Goal: Task Accomplishment & Management: Complete application form

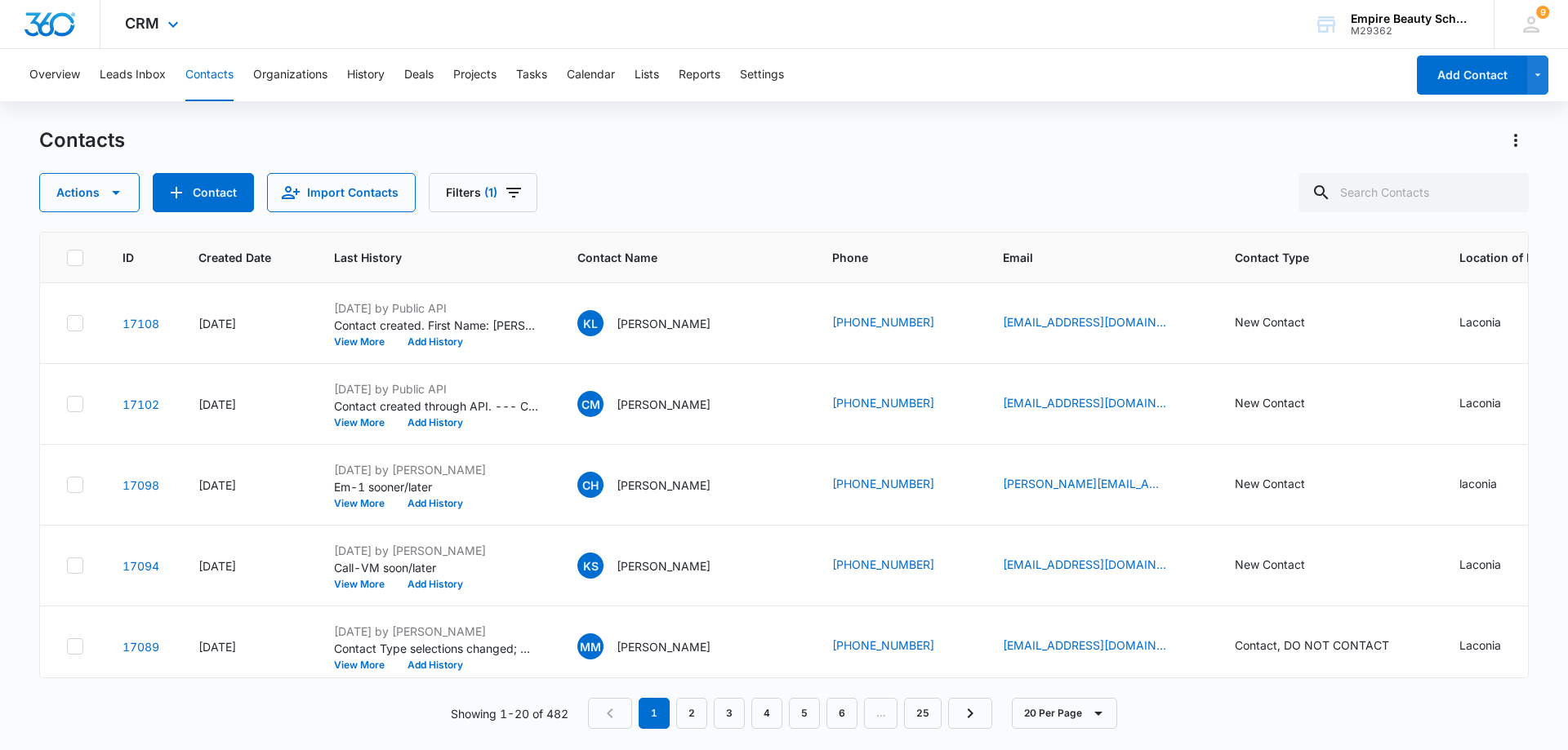
click at [266, 24] on div "CRM Apps Forms CRM Email Shop Payments POS Files Brand Settings AI Assistant Em…" at bounding box center [784, 24] width 1568 height 49
click at [510, 192] on icon "Filters" at bounding box center [513, 192] width 15 height 10
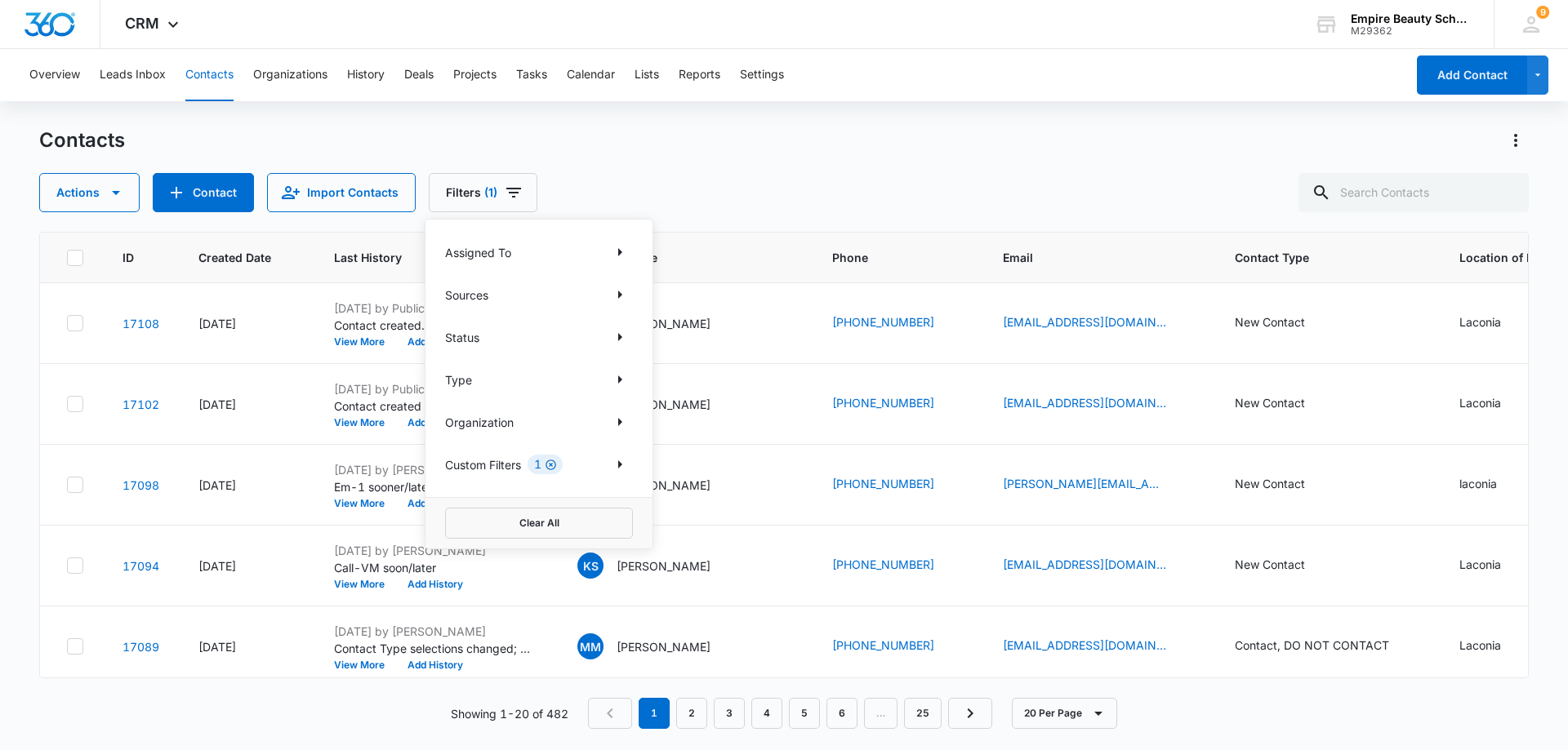
click at [552, 464] on icon "Clear" at bounding box center [551, 465] width 10 height 10
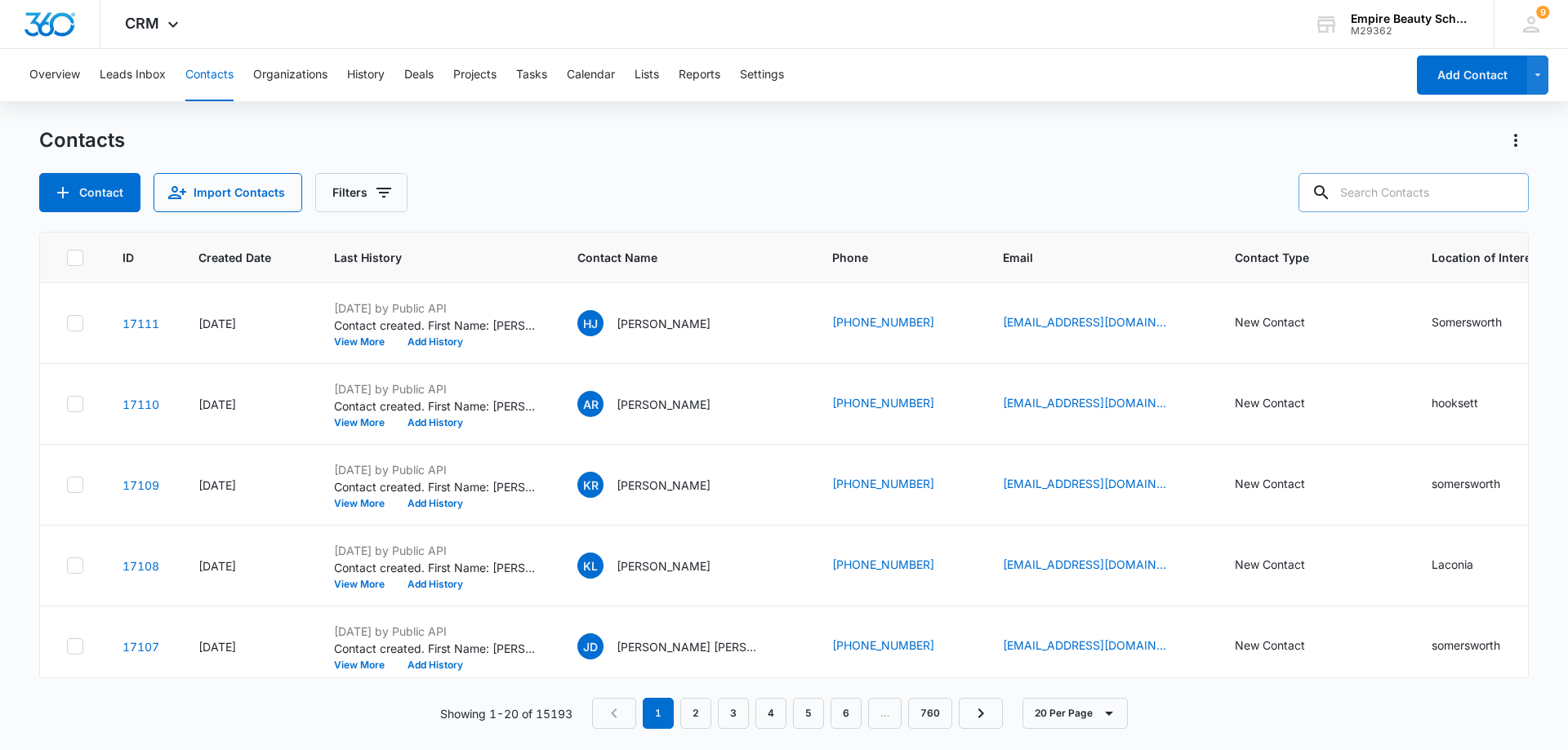
click at [1415, 188] on input "text" at bounding box center [1414, 192] width 230 height 39
type input "[PERSON_NAME]"
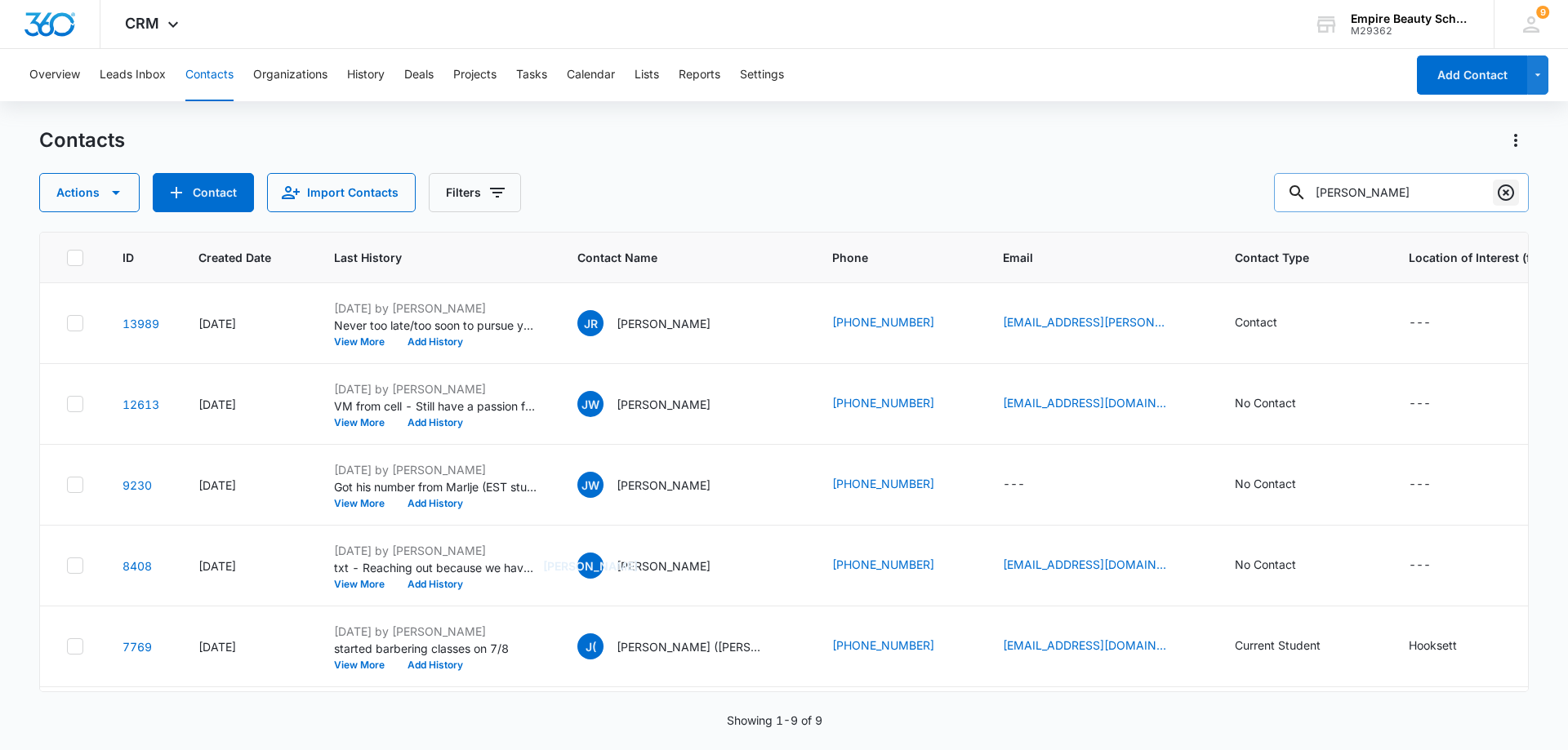
click at [1509, 190] on icon "Clear" at bounding box center [1505, 193] width 19 height 19
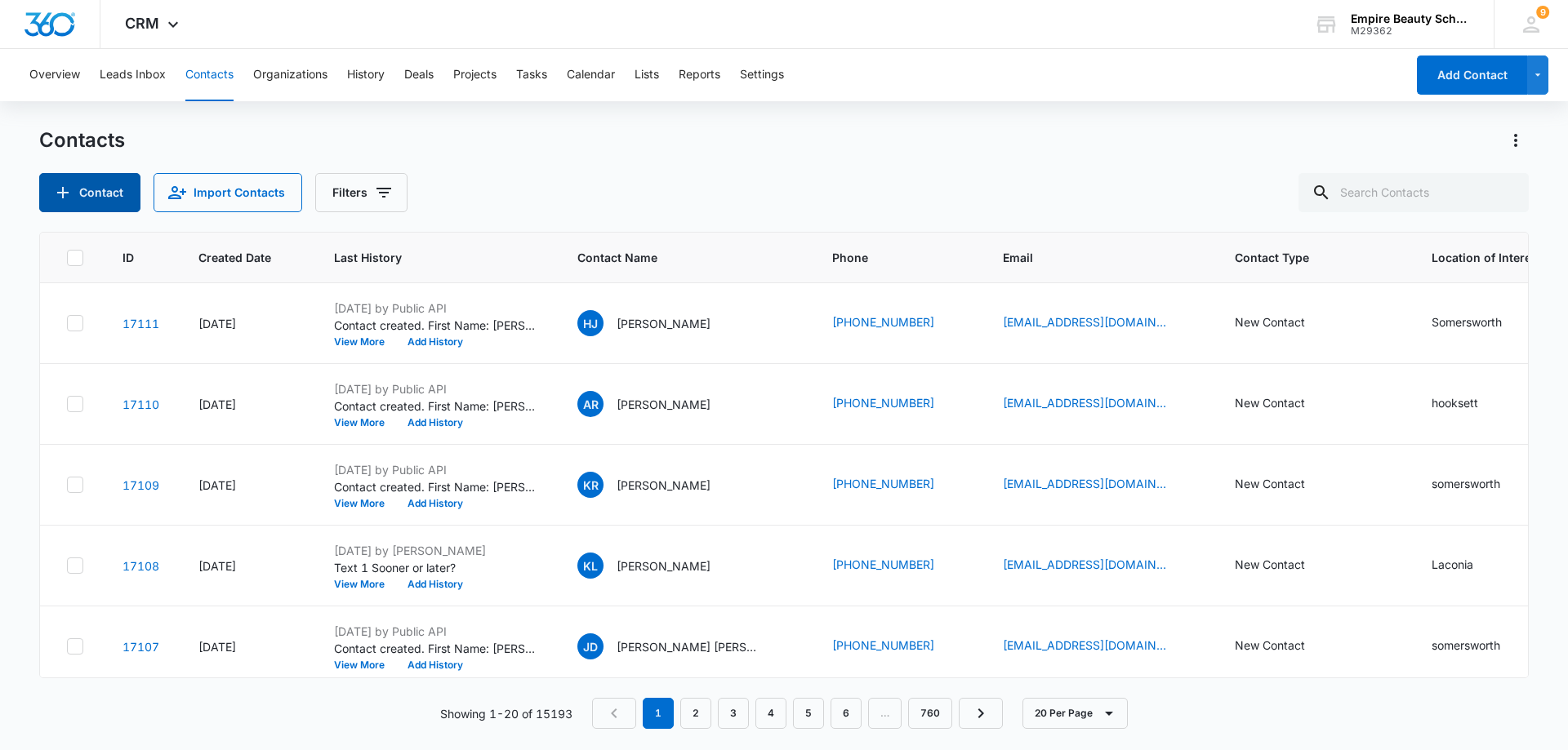
click at [109, 196] on button "Contact" at bounding box center [90, 192] width 101 height 39
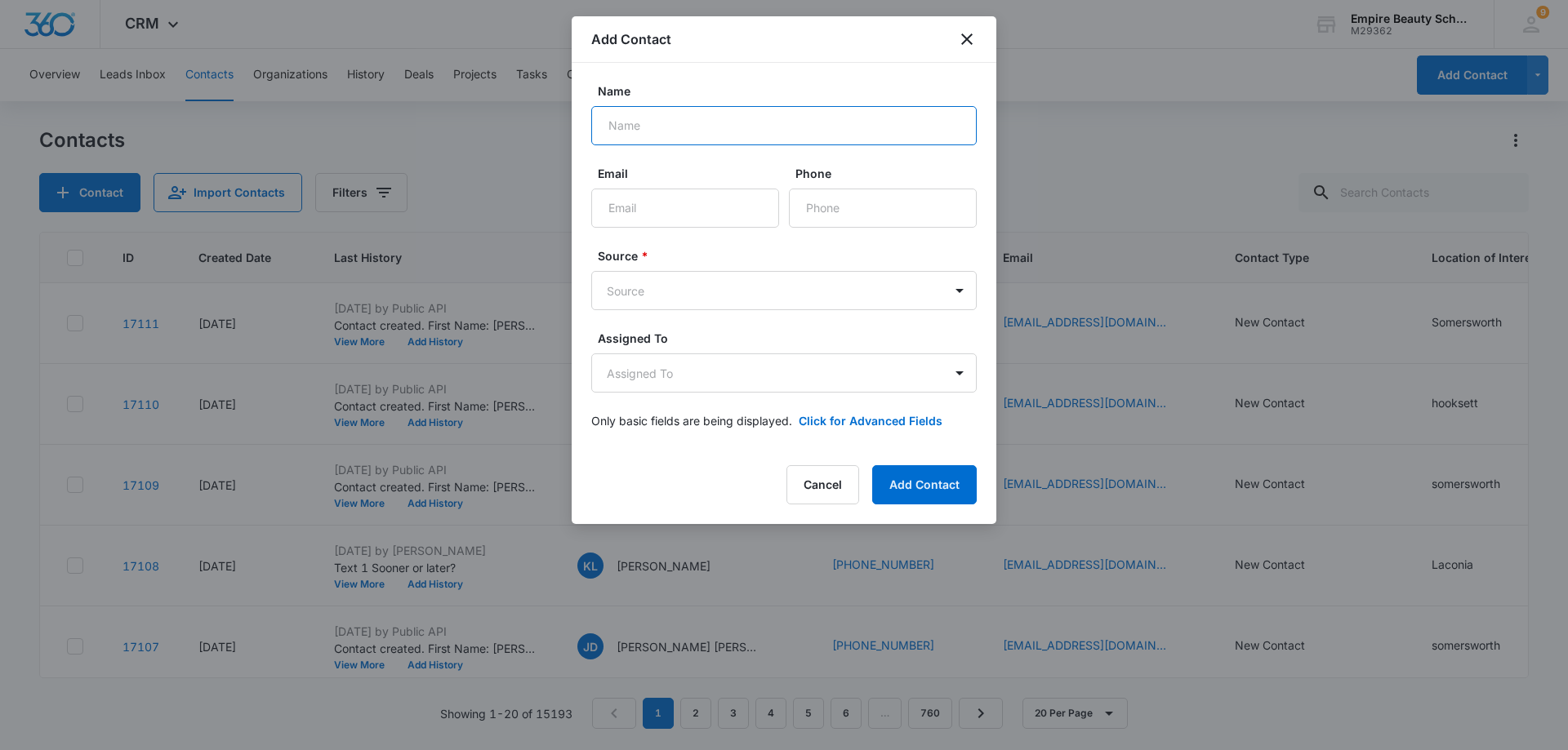
click at [722, 134] on input "Name" at bounding box center [784, 126] width 386 height 39
type input "[PERSON_NAME]"
click at [697, 210] on input "Email" at bounding box center [684, 208] width 188 height 39
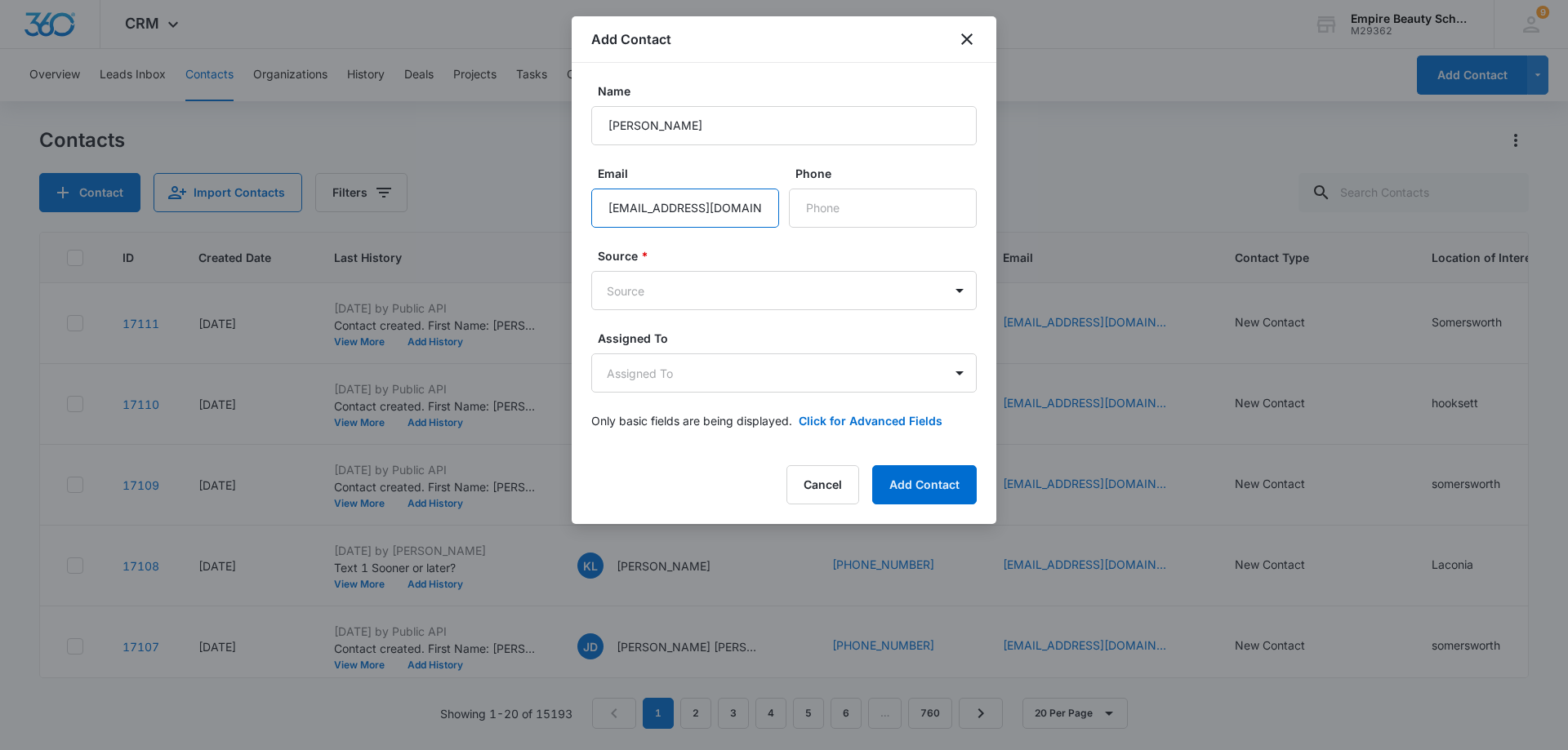
type input "[EMAIL_ADDRESS][DOMAIN_NAME]"
paste input "[PHONE_NUMBER]"
type input "[PHONE_NUMBER]"
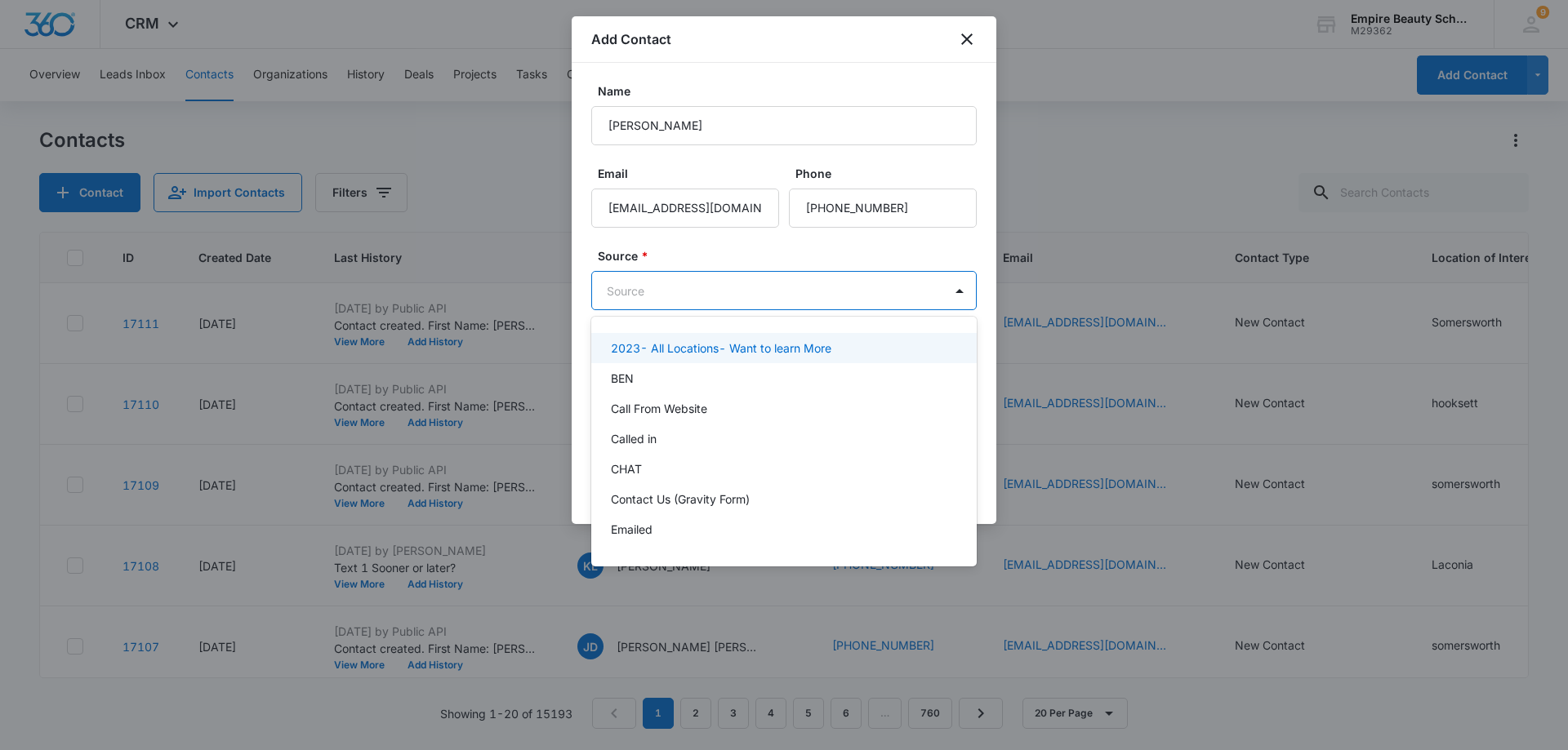
click at [793, 294] on body "CRM Apps Forms CRM Email Shop Payments POS Files Brand Settings AI Assistant Em…" at bounding box center [784, 375] width 1568 height 750
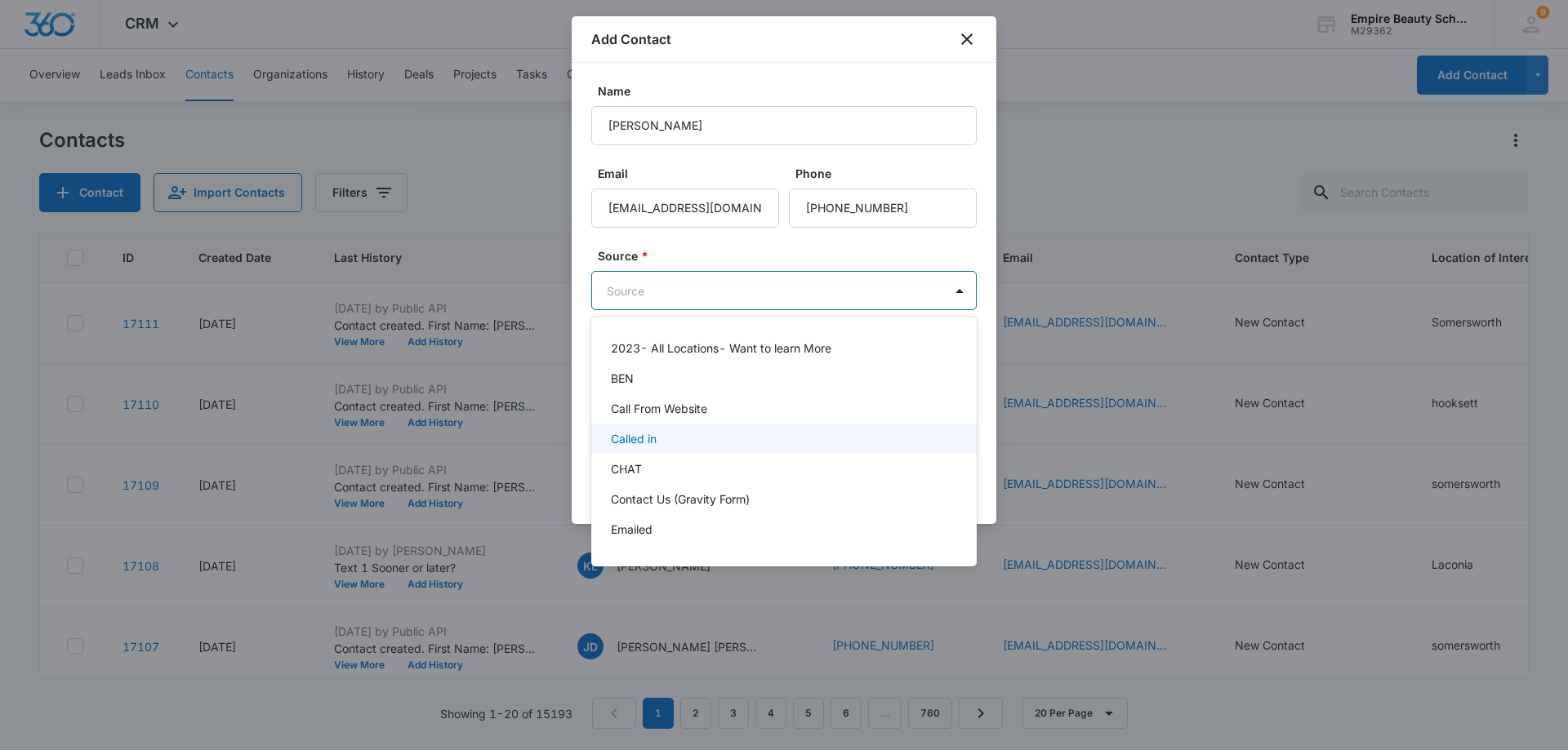
click at [665, 432] on div "Called in" at bounding box center [782, 439] width 343 height 17
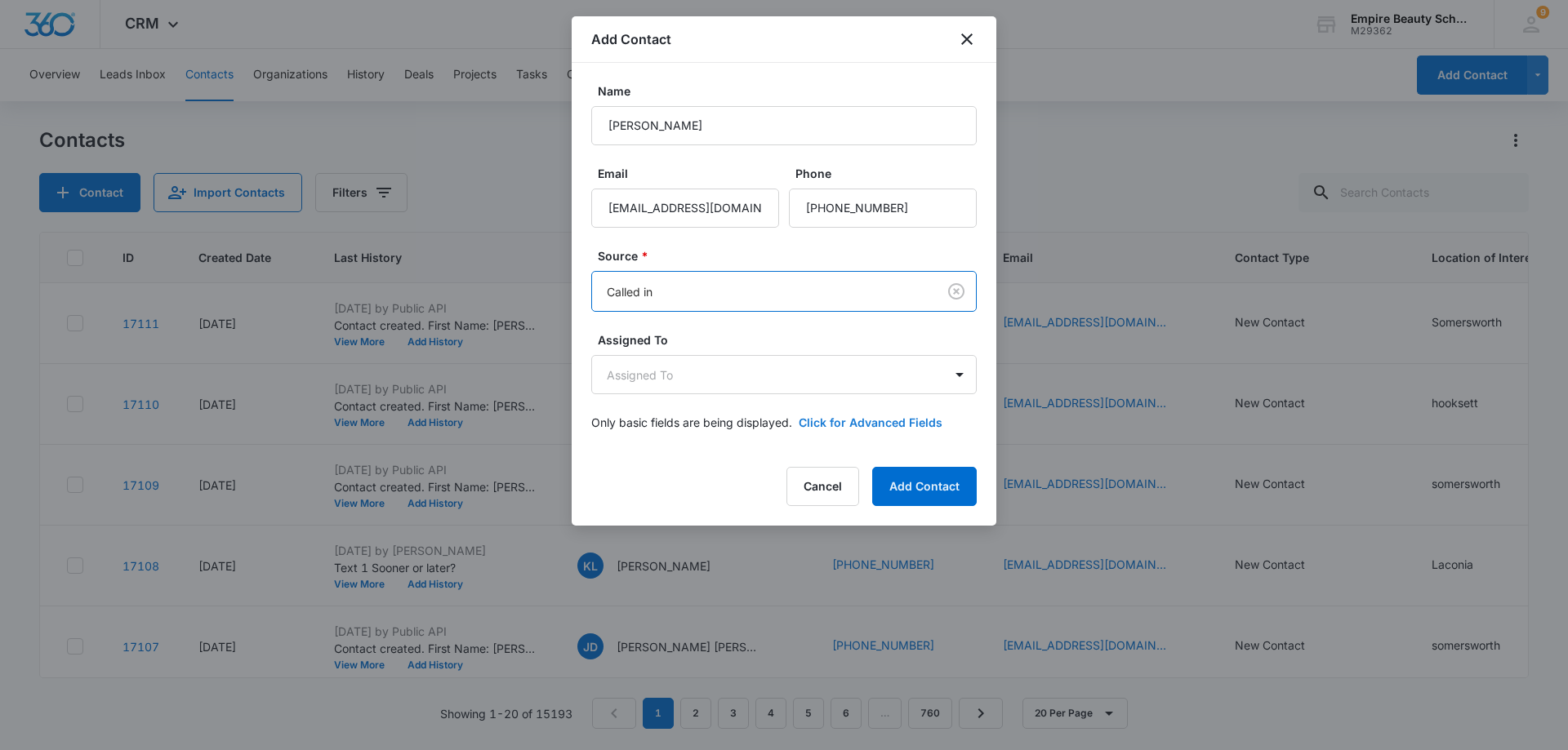
click at [917, 419] on button "Click for Advanced Fields" at bounding box center [870, 422] width 144 height 17
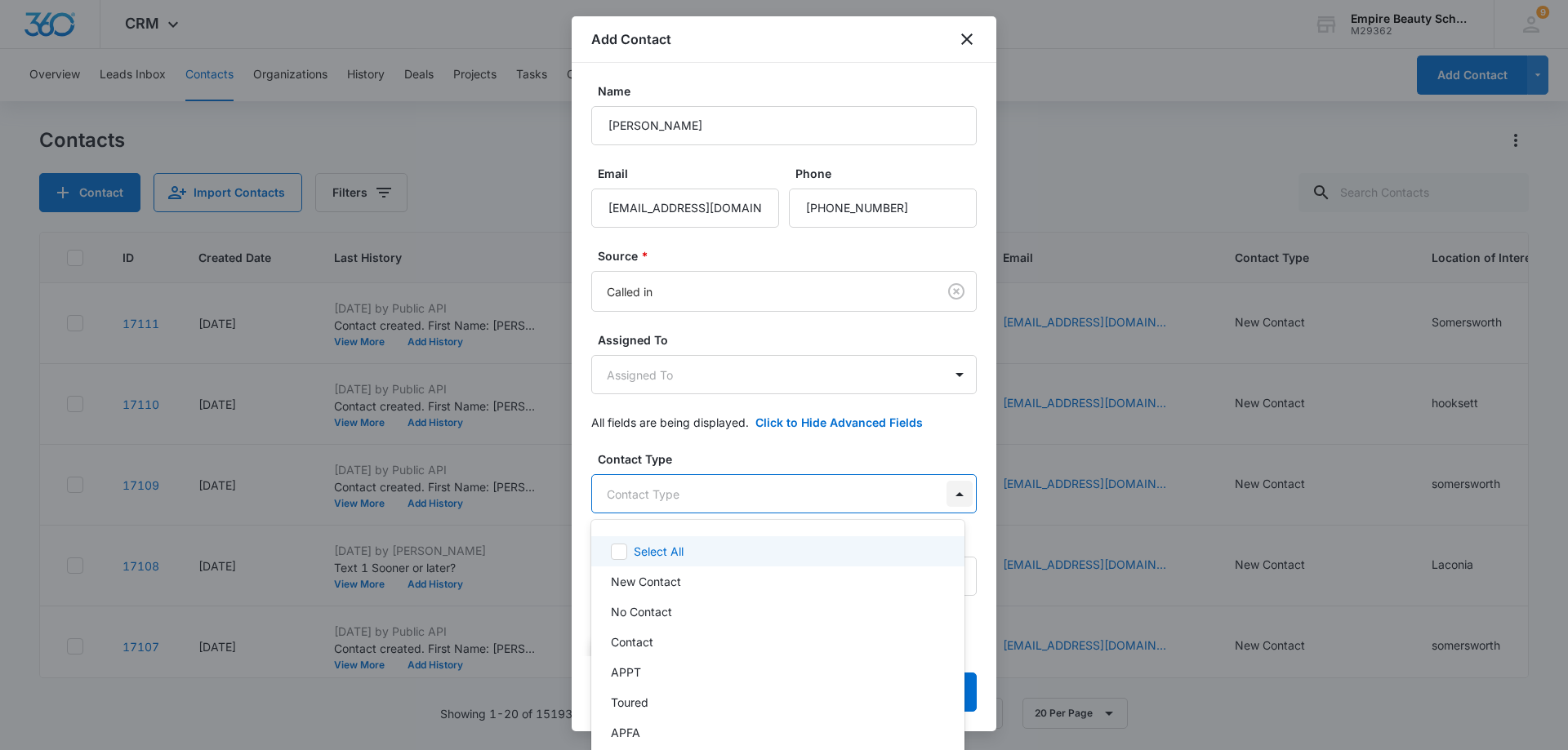
click at [951, 498] on body "CRM Apps Forms CRM Email Shop Payments POS Files Brand Settings AI Assistant Em…" at bounding box center [784, 375] width 1568 height 750
click at [664, 583] on p "New Contact" at bounding box center [646, 582] width 70 height 17
click at [919, 434] on div at bounding box center [784, 375] width 1568 height 750
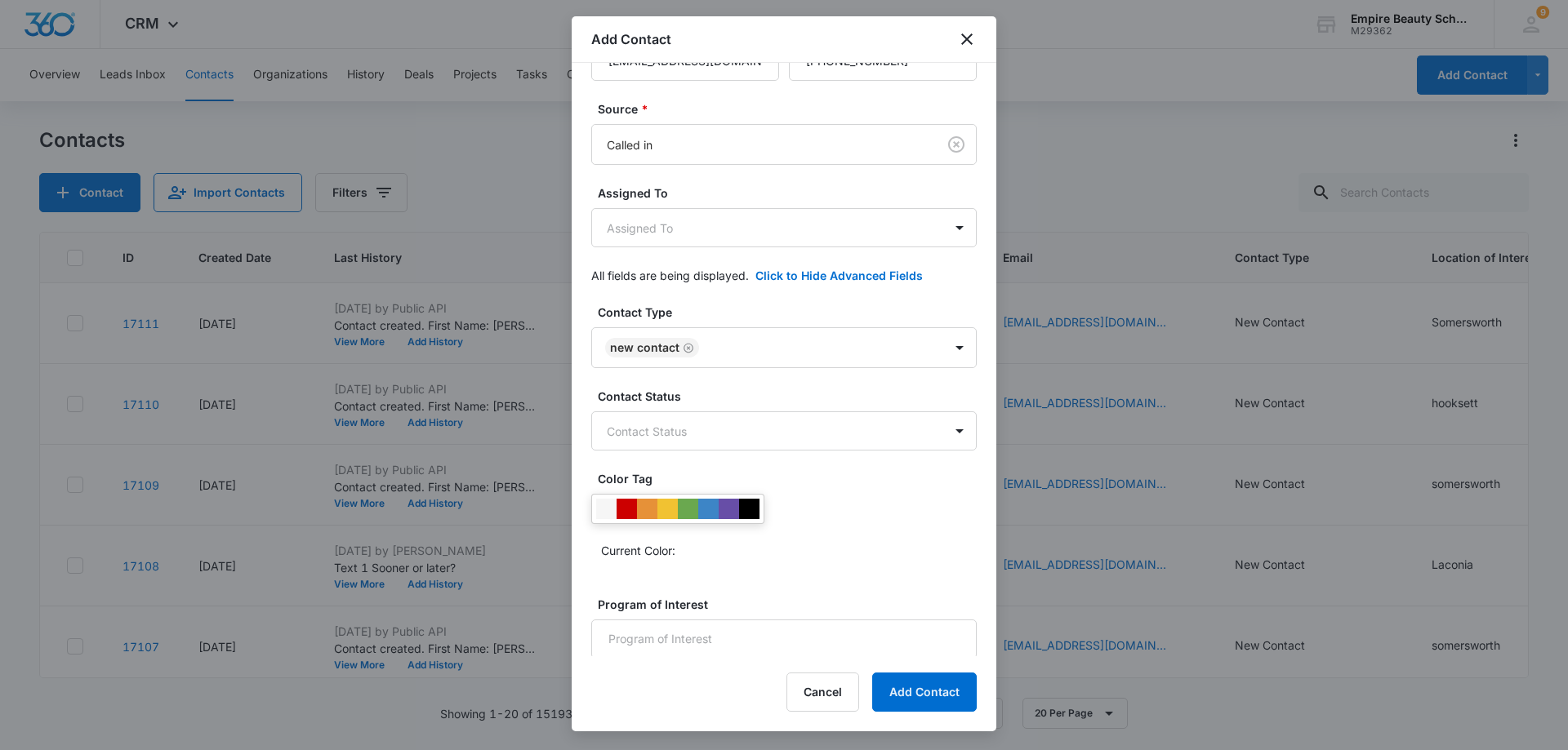
scroll to position [163, 0]
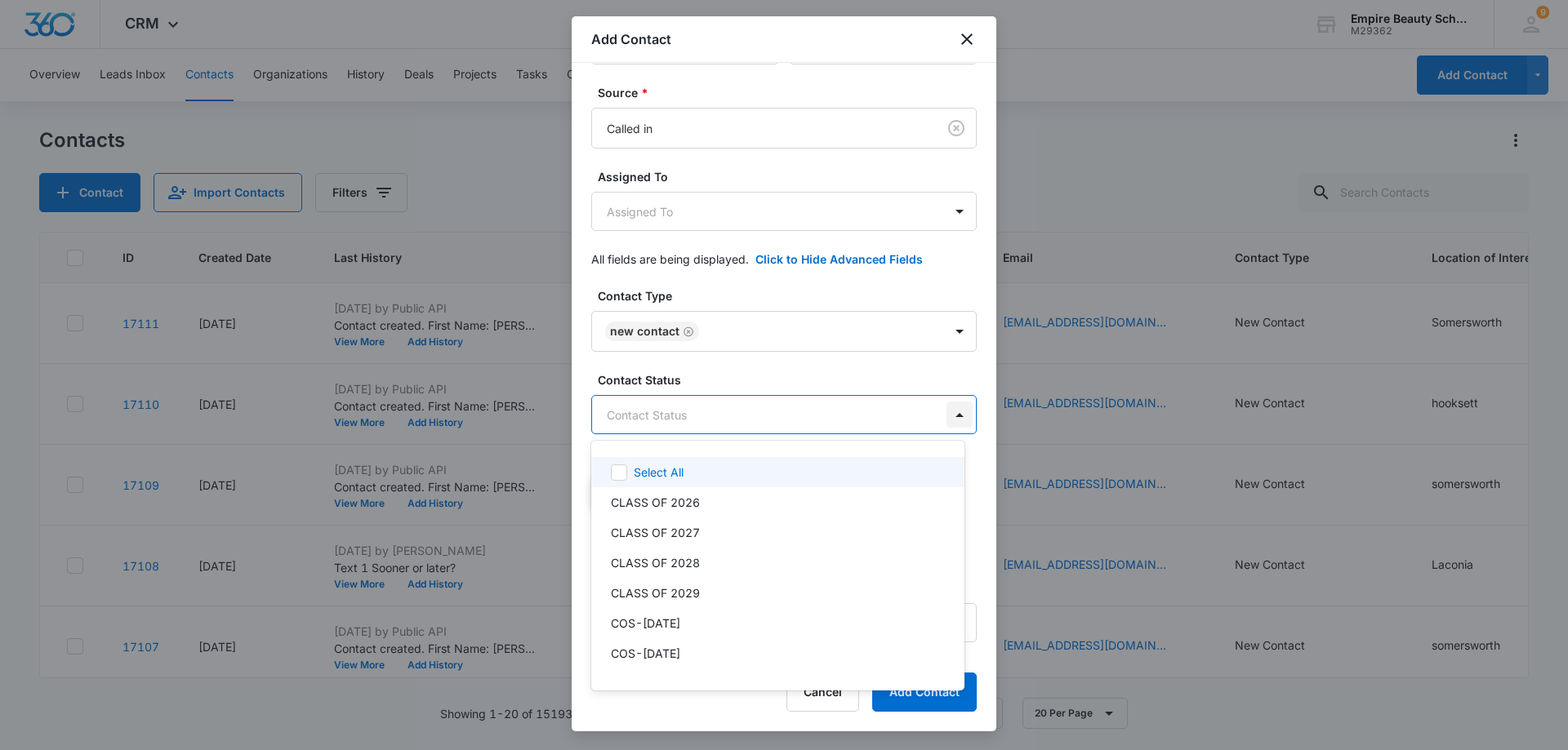
click at [949, 420] on body "CRM Apps Forms CRM Email Shop Payments POS Files Brand Settings AI Assistant Em…" at bounding box center [784, 375] width 1568 height 750
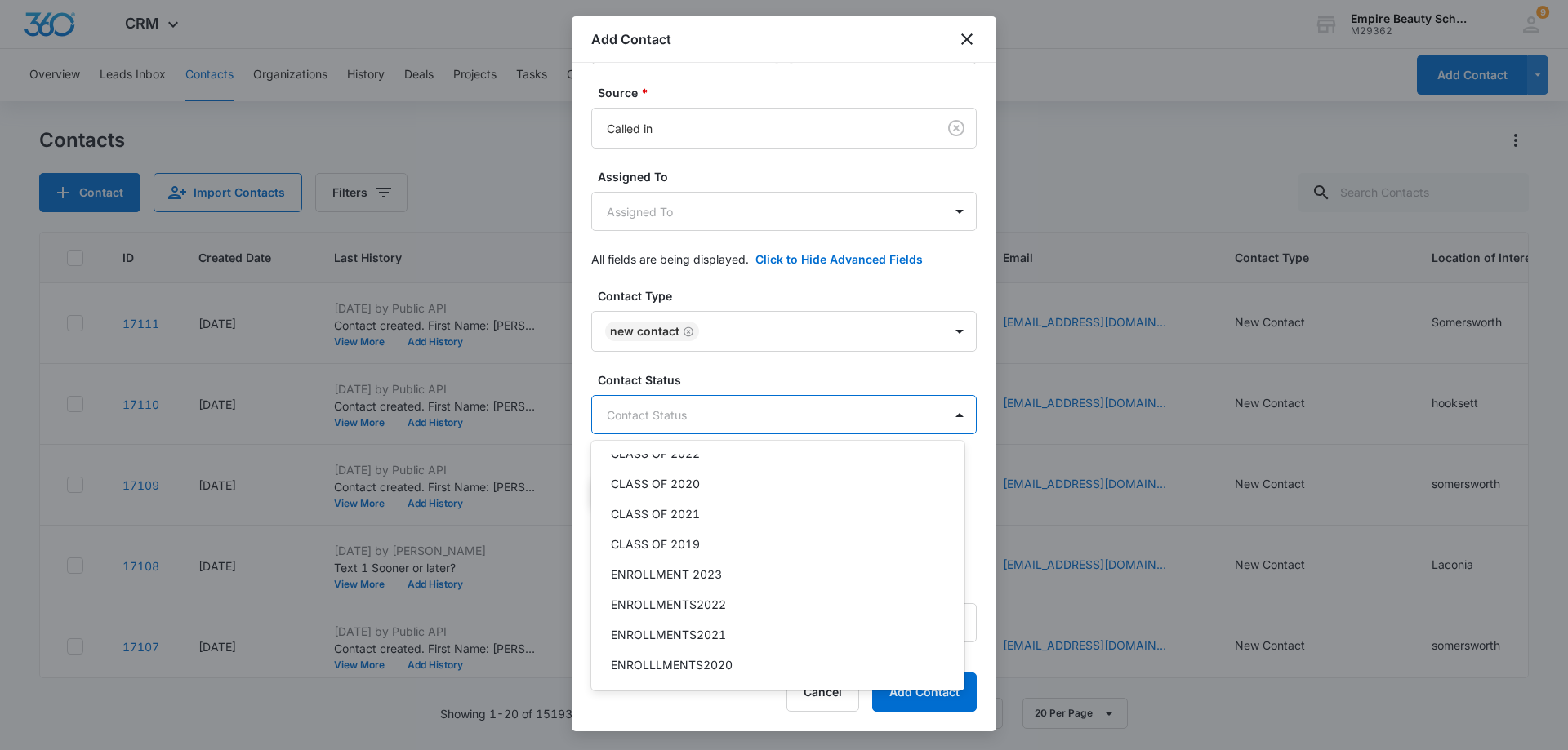
scroll to position [1081, 0]
click at [872, 365] on div at bounding box center [784, 375] width 1568 height 750
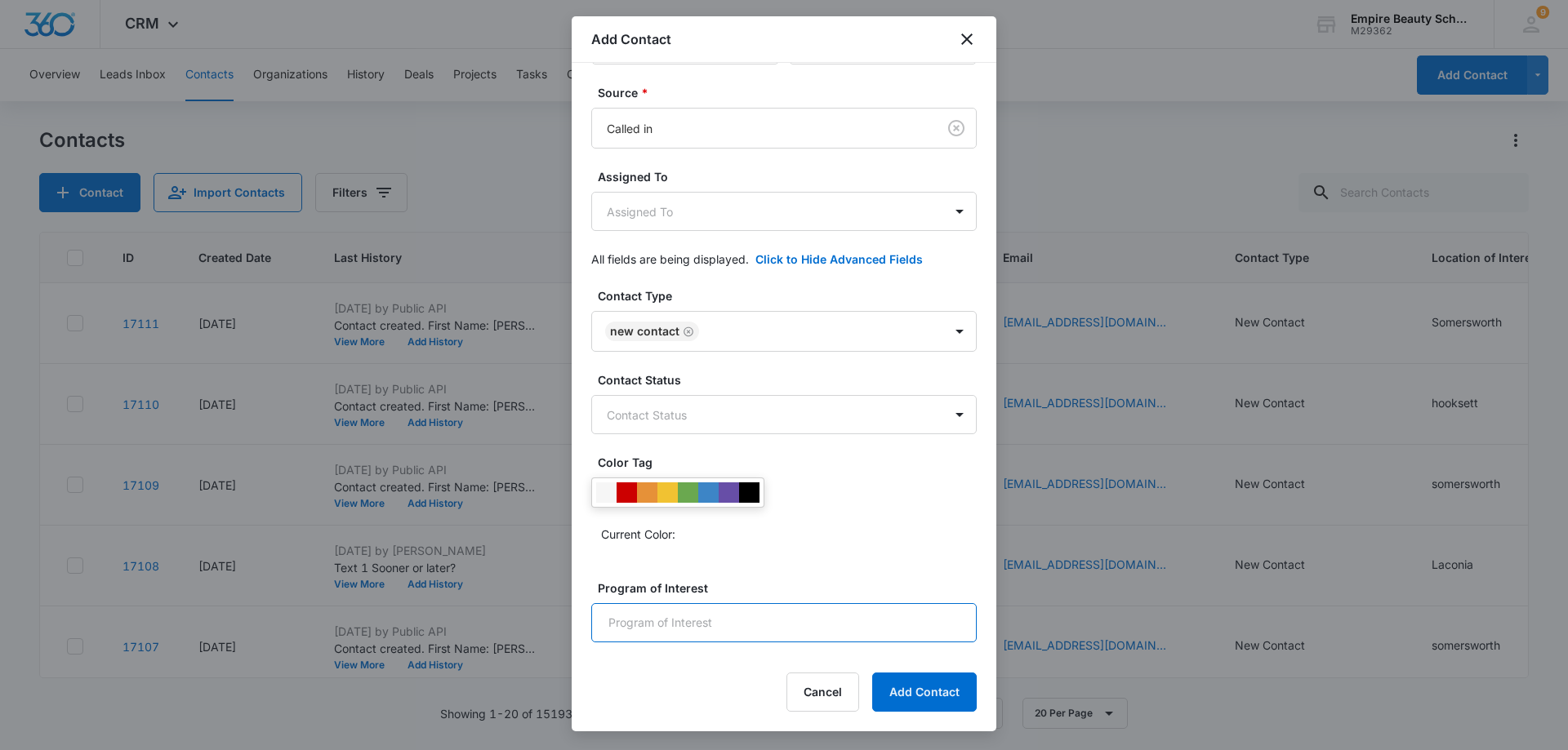
click at [736, 628] on input "Program of Interest" at bounding box center [784, 623] width 386 height 39
type input "[PERSON_NAME]"
click at [950, 686] on button "Add Contact" at bounding box center [924, 692] width 105 height 39
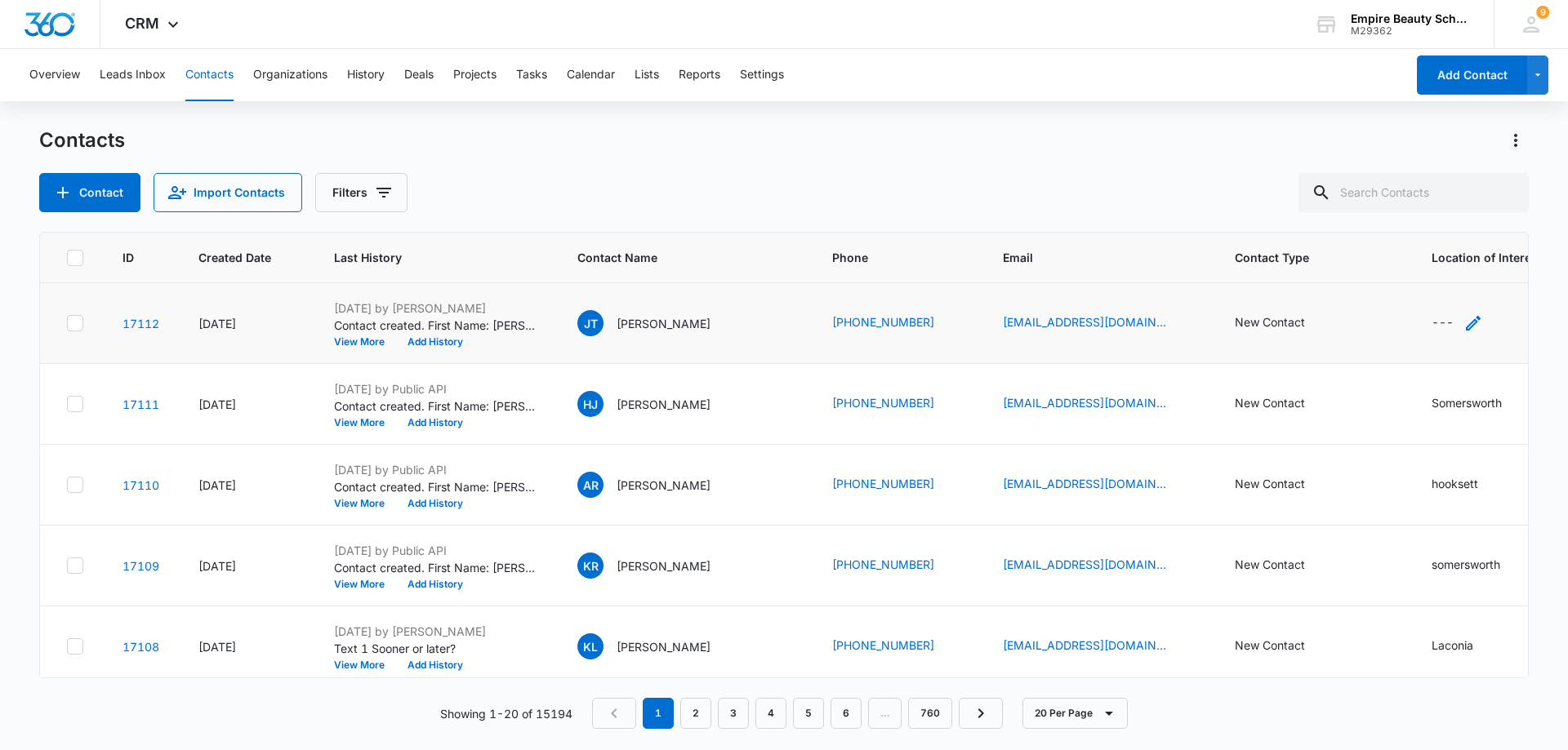
click at [1466, 324] on icon "Location of Interest (for FB ad integration) - - Select to Edit Field" at bounding box center [1473, 323] width 15 height 15
click at [1381, 206] on input "Location of Interest (for FB ad integration)" at bounding box center [1415, 218] width 244 height 39
type input "Hooksett"
click at [1503, 268] on button "Save" at bounding box center [1513, 270] width 48 height 31
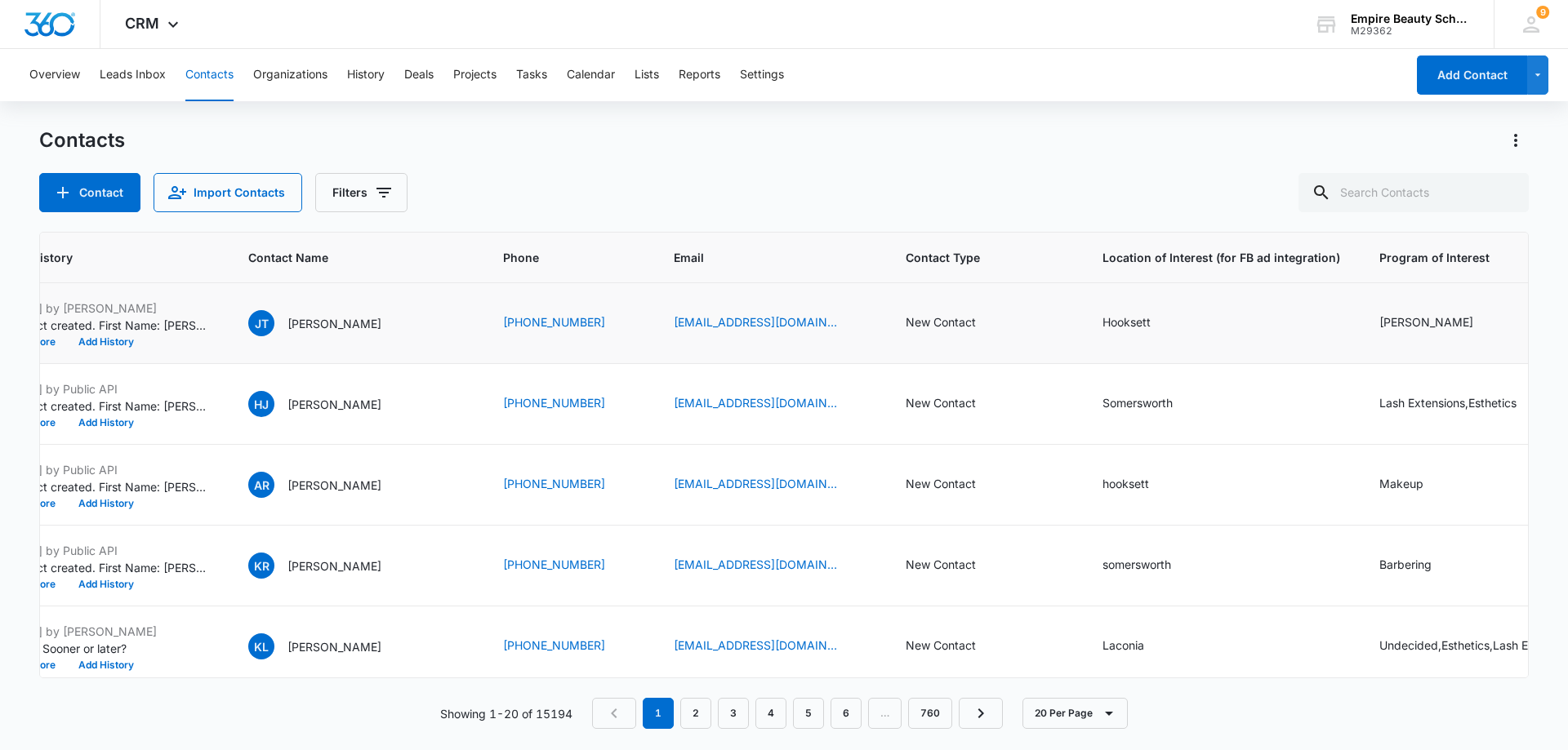
scroll to position [0, 362]
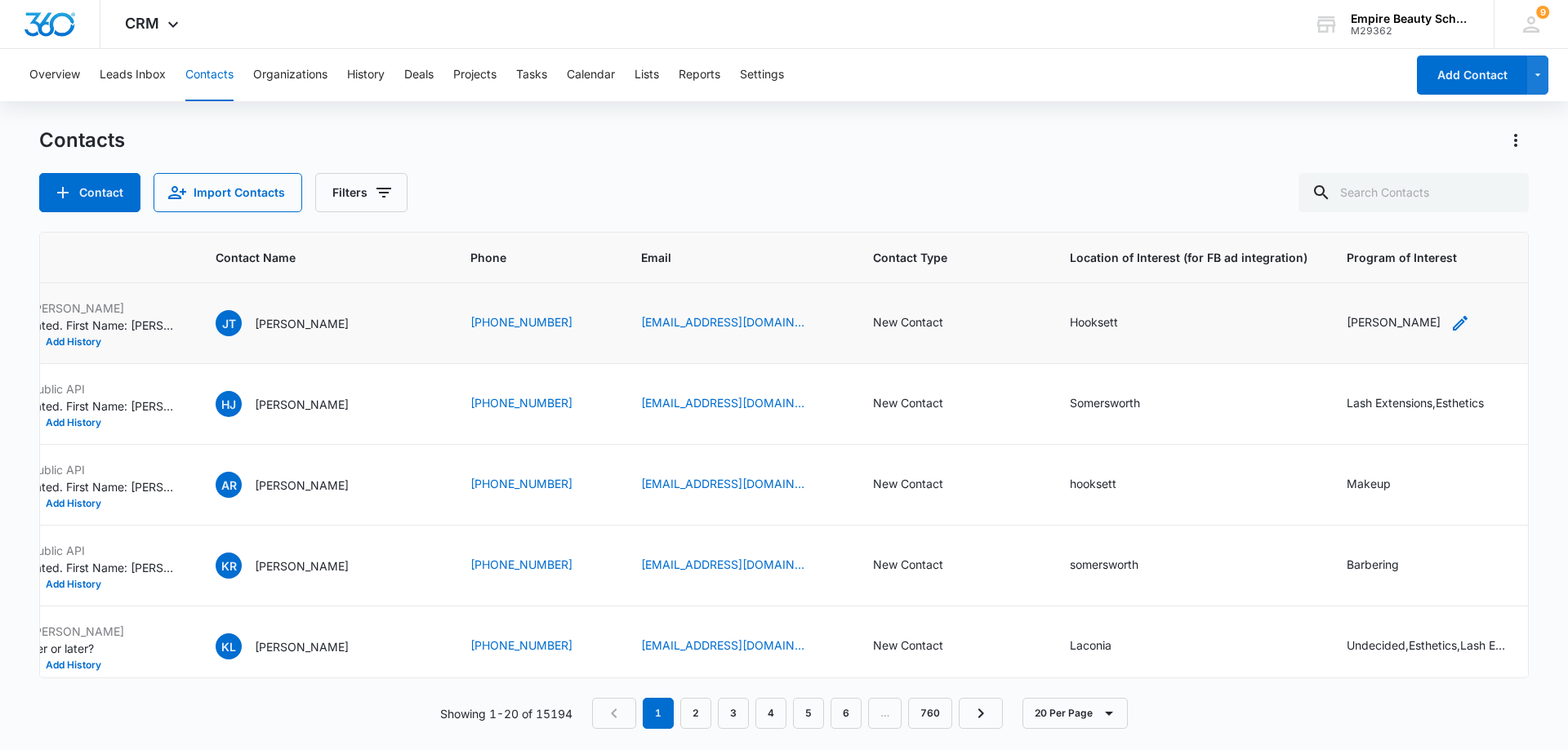
click at [1450, 322] on icon "Program of Interest - Barber - Select to Edit Field" at bounding box center [1460, 323] width 19 height 19
click at [1293, 219] on input "[PERSON_NAME]" at bounding box center [1337, 218] width 206 height 39
type input "Barbering"
click at [1392, 266] on button "Save" at bounding box center [1415, 270] width 48 height 31
click at [953, 324] on icon "Contact Type - New Contact - Select to Edit Field" at bounding box center [962, 323] width 19 height 19
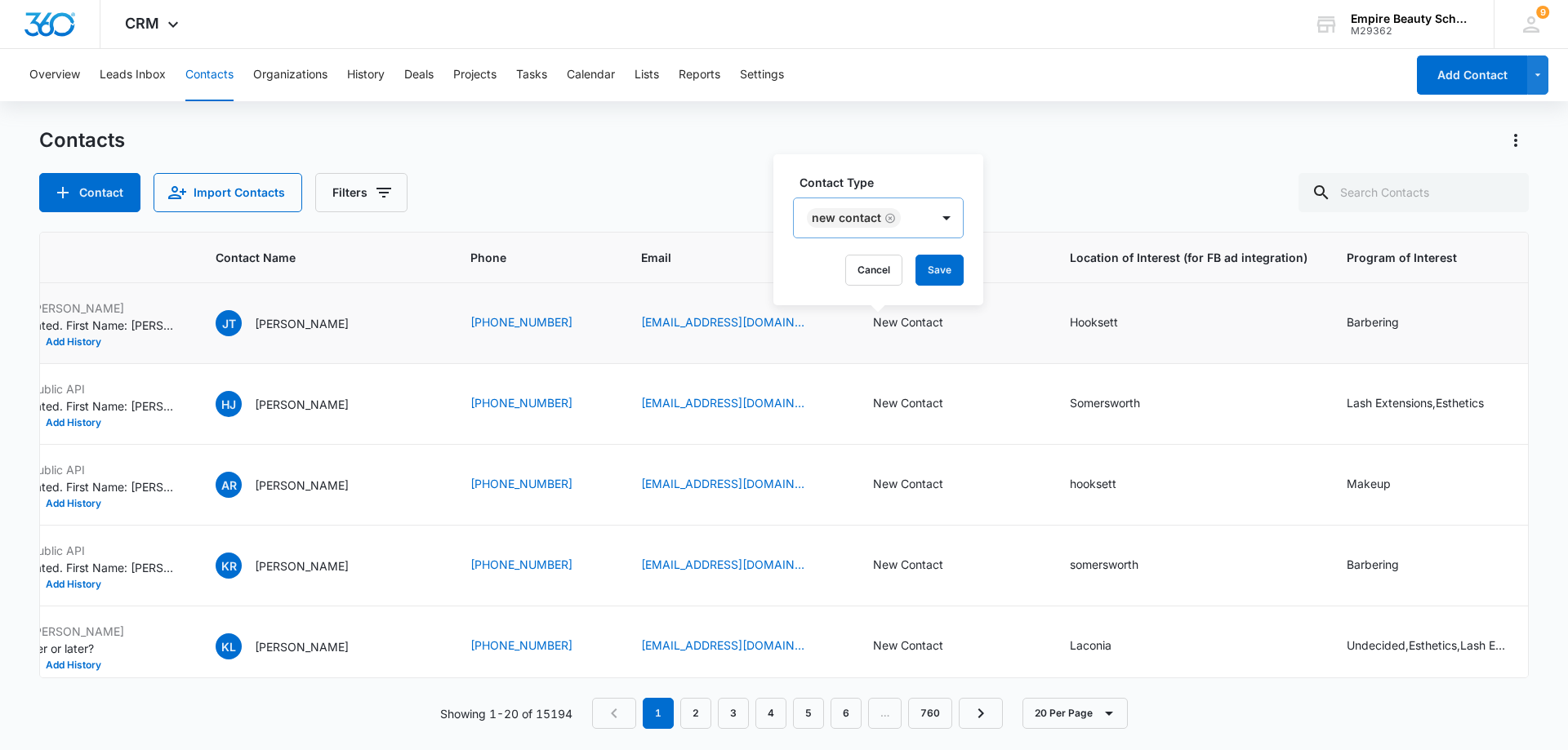
click at [913, 219] on div "New Contact" at bounding box center [862, 217] width 136 height 39
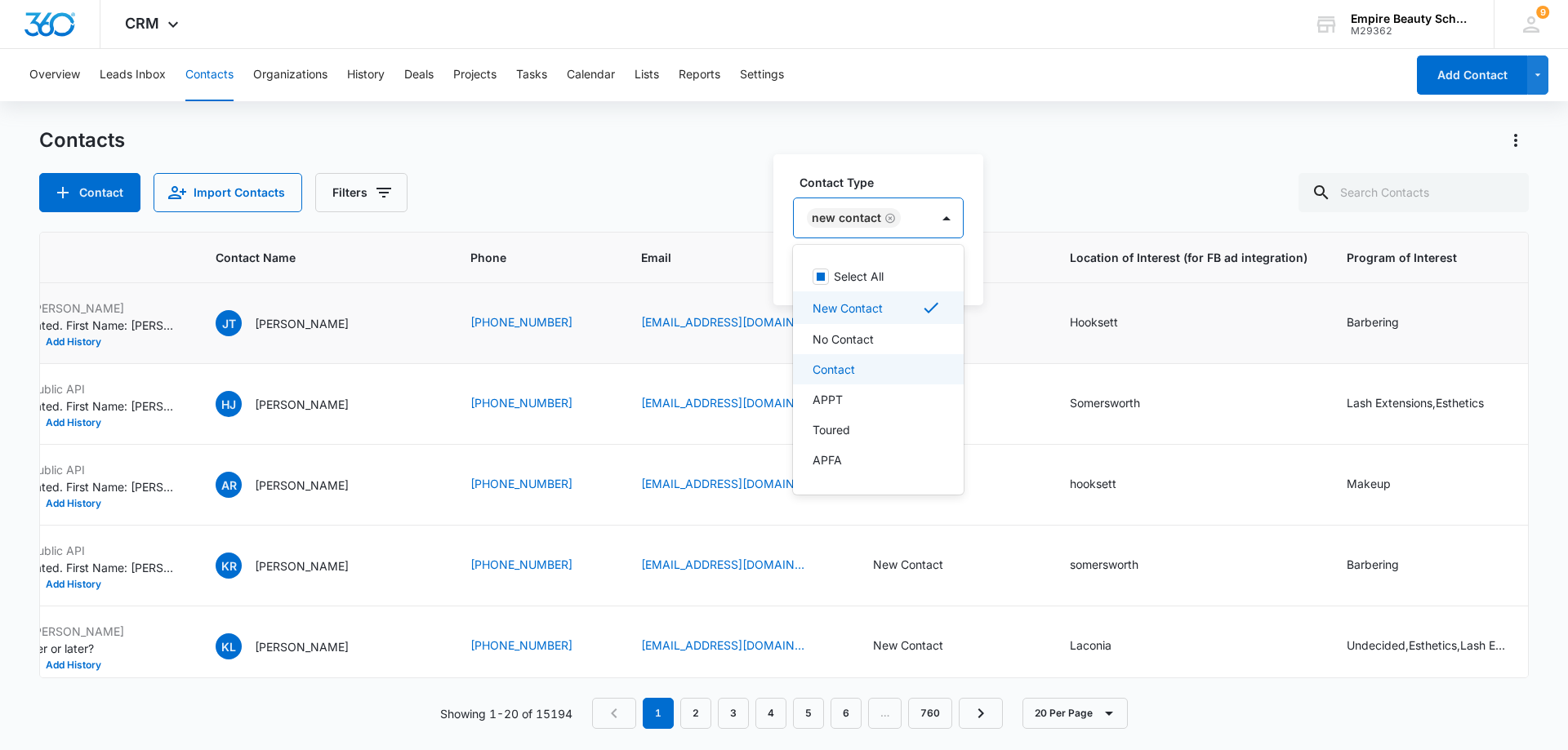
click at [832, 365] on p "Contact" at bounding box center [833, 370] width 43 height 17
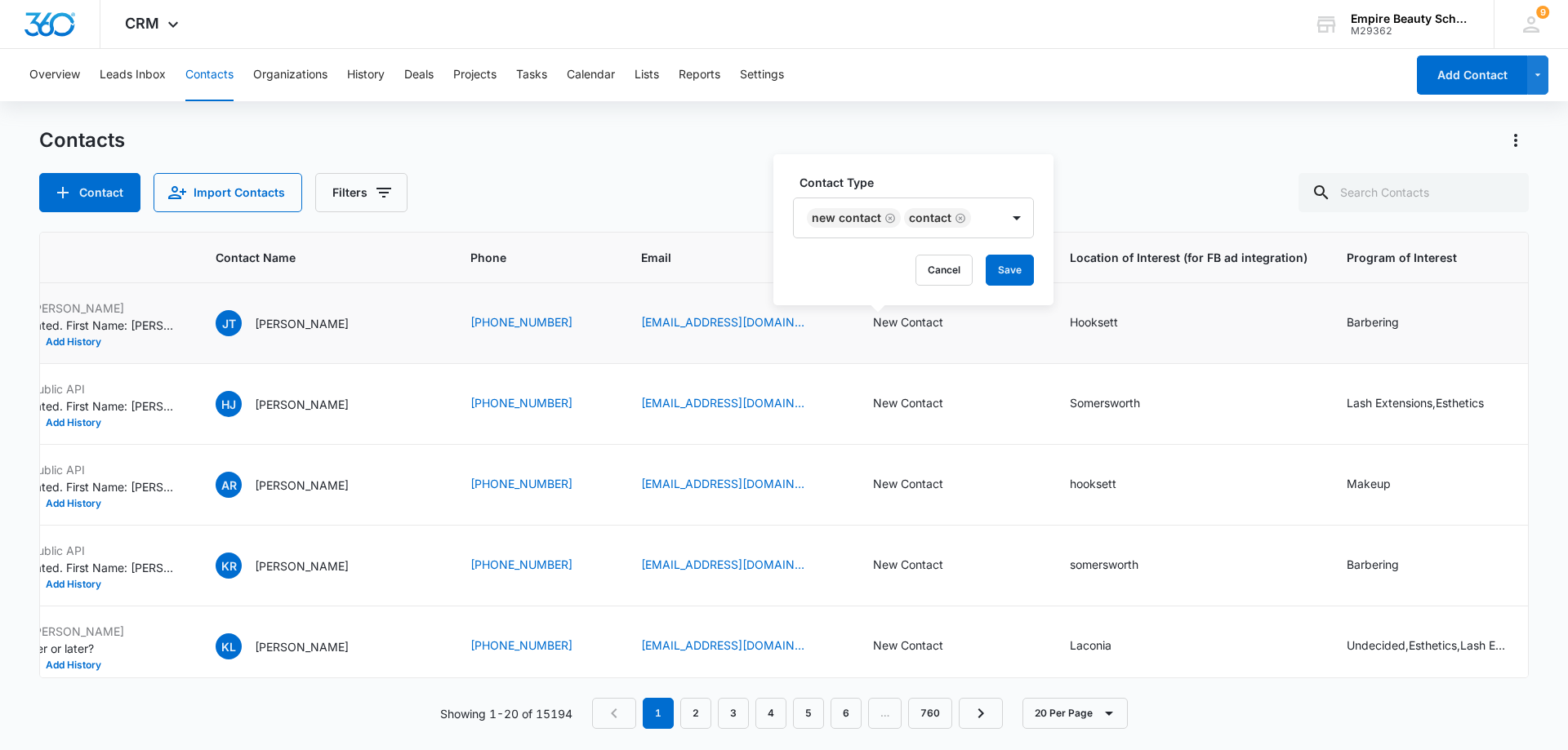
click at [975, 174] on label "Contact Type" at bounding box center [920, 182] width 241 height 17
click at [1010, 265] on button "Save" at bounding box center [1009, 270] width 48 height 31
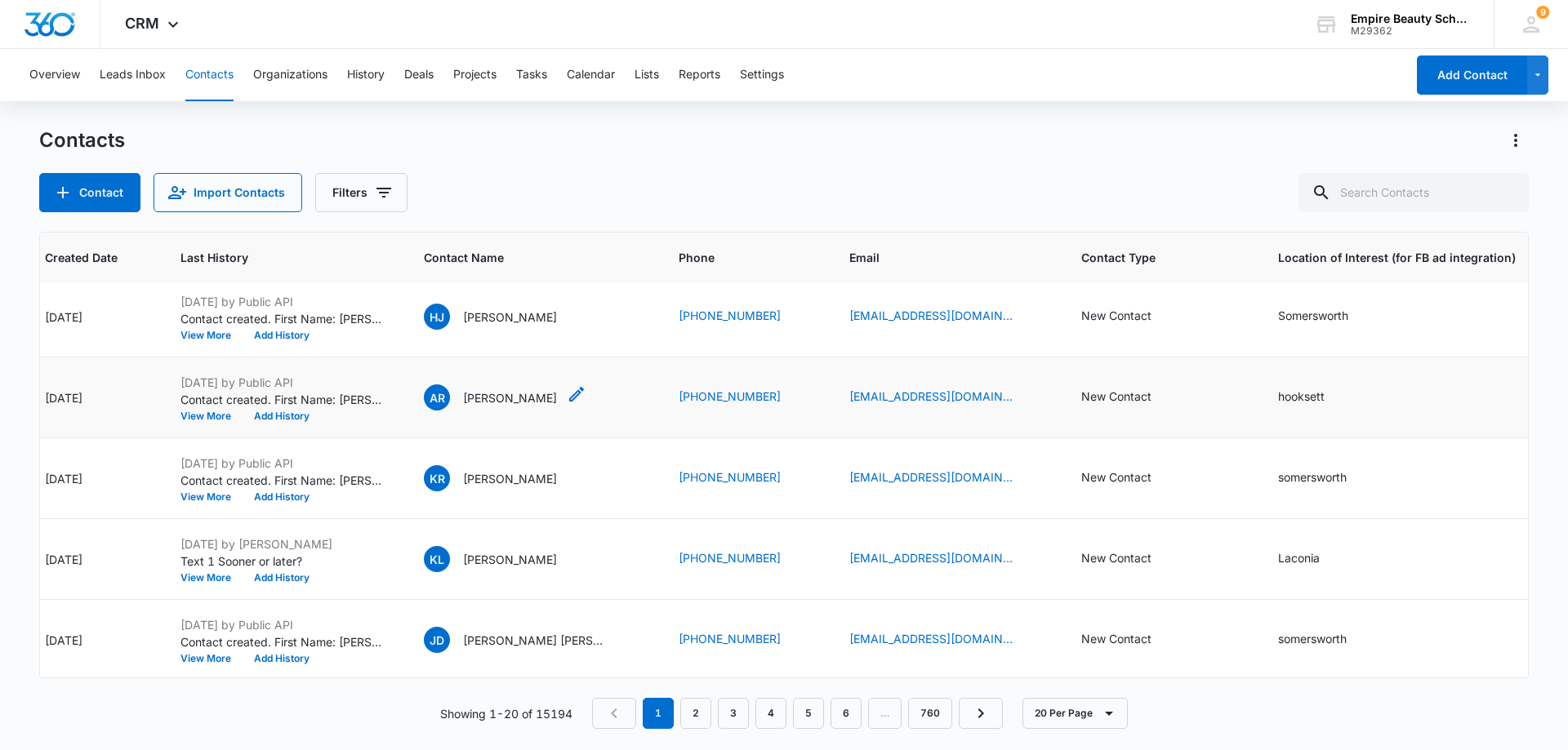
scroll to position [0, 154]
